Goal: Task Accomplishment & Management: Use online tool/utility

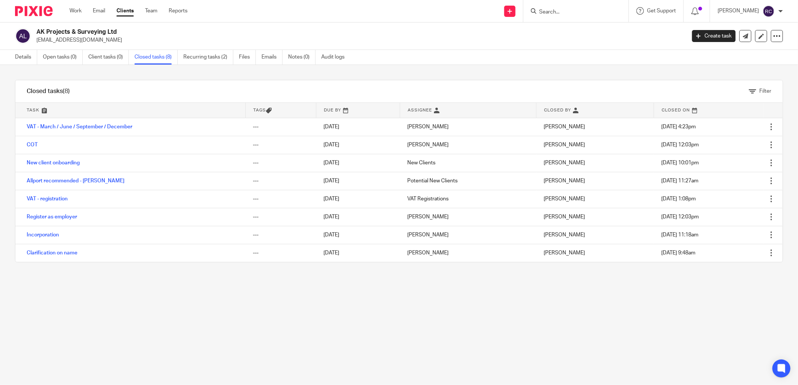
click at [588, 9] on input "Search" at bounding box center [572, 12] width 68 height 7
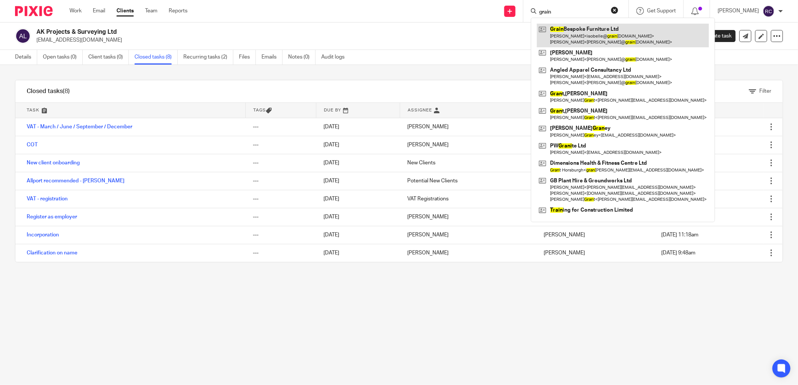
type input "grain"
click at [575, 31] on link at bounding box center [623, 35] width 172 height 23
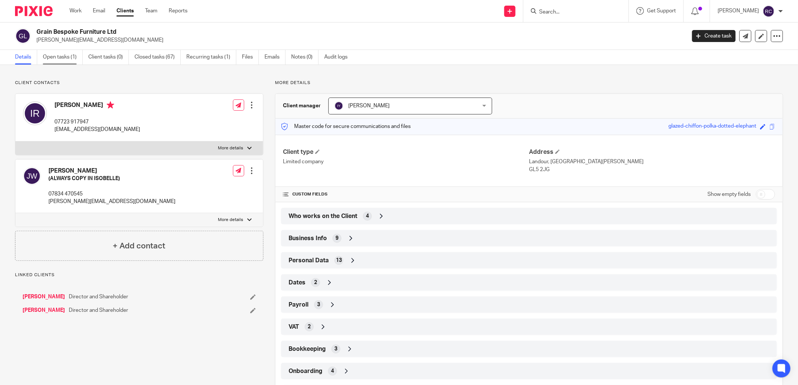
click at [64, 56] on link "Open tasks (1)" at bounding box center [63, 57] width 40 height 15
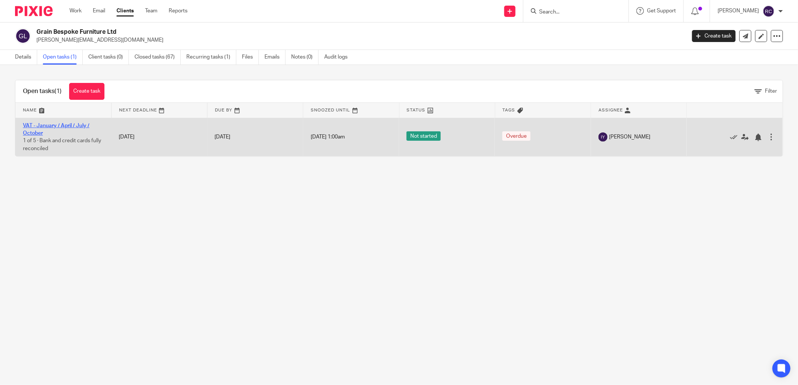
click at [53, 123] on link "VAT - January / April / July / October" at bounding box center [56, 129] width 66 height 13
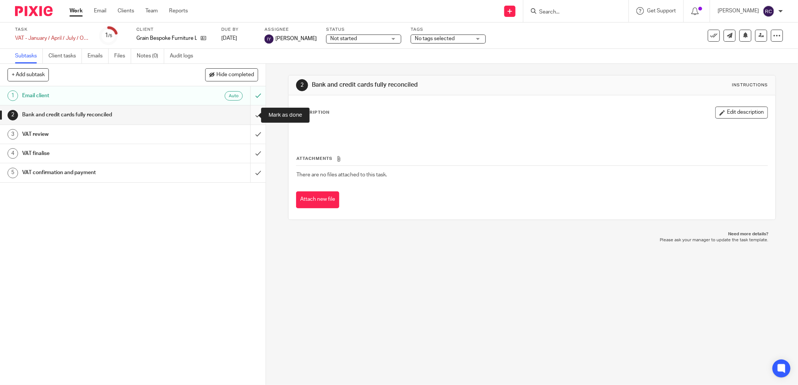
click at [245, 113] on input "submit" at bounding box center [133, 115] width 266 height 19
click at [248, 136] on input "submit" at bounding box center [133, 134] width 266 height 19
click at [249, 150] on input "submit" at bounding box center [133, 153] width 266 height 19
click at [253, 168] on input "submit" at bounding box center [133, 172] width 266 height 19
